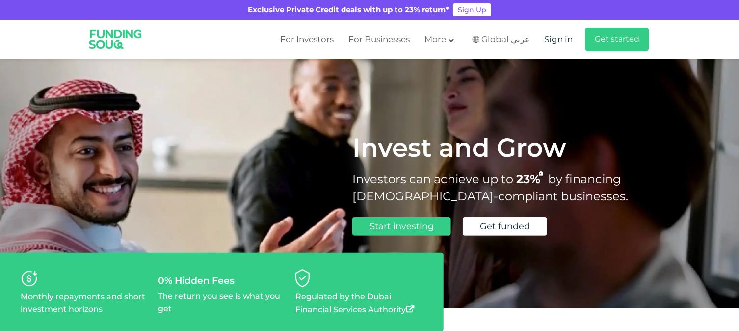
click at [554, 43] on span "Sign in" at bounding box center [558, 39] width 28 height 10
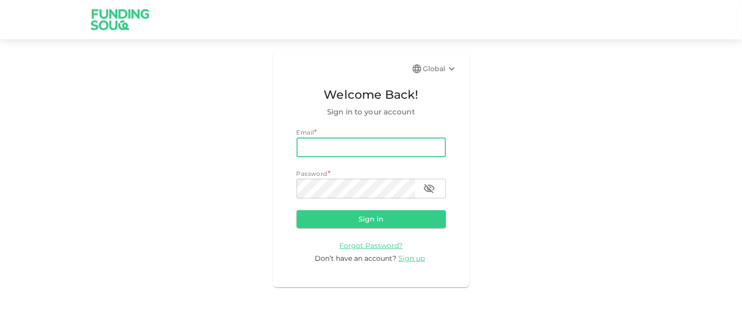
click at [304, 146] on input "email" at bounding box center [371, 147] width 149 height 20
type input "rafiekhussain@gmail.com"
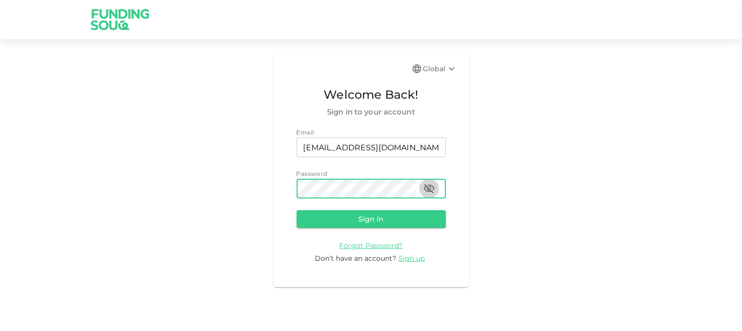
click at [425, 189] on icon "button" at bounding box center [429, 189] width 12 height 12
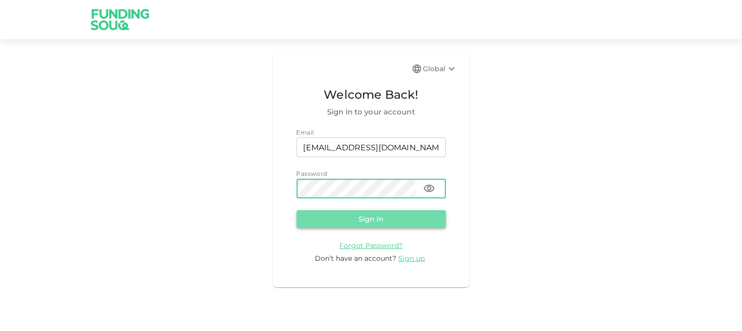
click at [381, 219] on button "Sign in" at bounding box center [371, 219] width 149 height 18
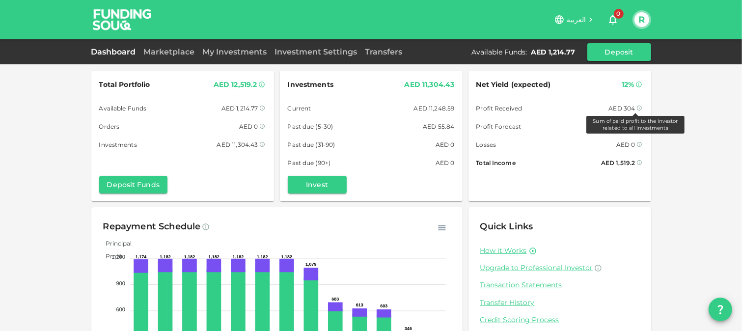
click at [637, 109] on icon at bounding box center [639, 108] width 5 height 5
click at [636, 107] on icon at bounding box center [639, 108] width 6 height 6
click at [637, 106] on icon at bounding box center [639, 108] width 5 height 5
click at [168, 51] on link "Marketplace" at bounding box center [169, 51] width 59 height 9
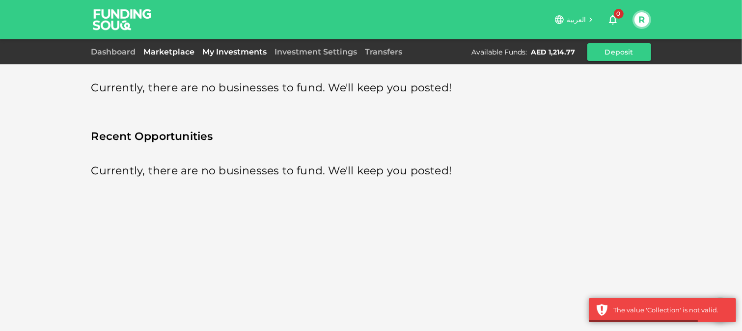
click at [232, 53] on link "My Investments" at bounding box center [235, 51] width 72 height 9
